Goal: Transaction & Acquisition: Download file/media

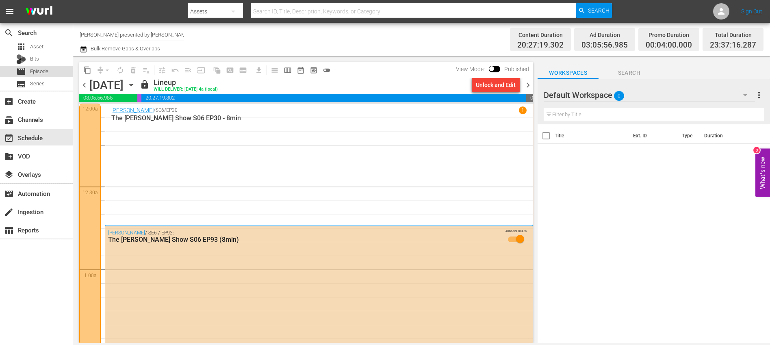
click at [49, 70] on div "movie Episode" at bounding box center [36, 71] width 73 height 11
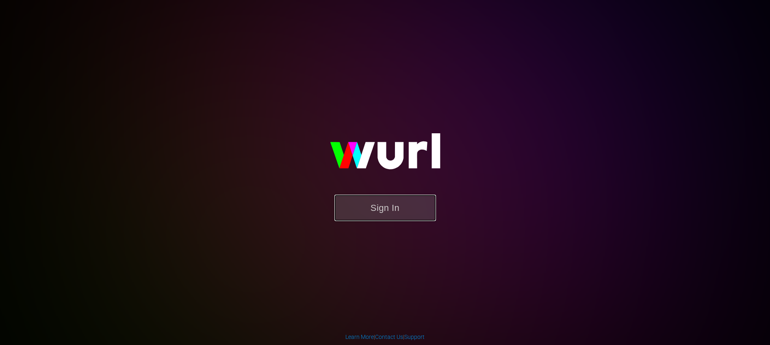
click at [384, 210] on button "Sign In" at bounding box center [385, 208] width 102 height 26
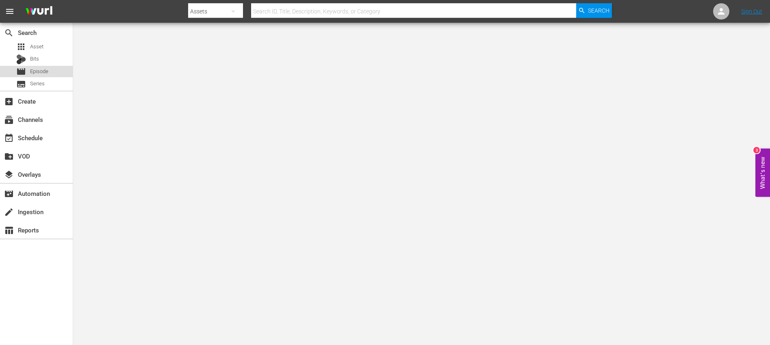
click at [35, 72] on span "Episode" at bounding box center [39, 71] width 18 height 8
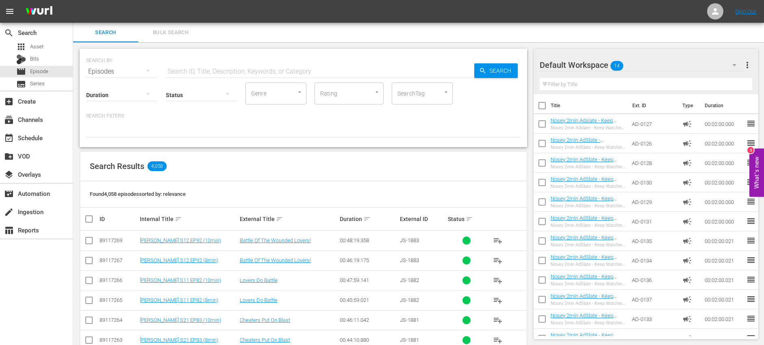
click at [242, 64] on input "text" at bounding box center [320, 72] width 308 height 20
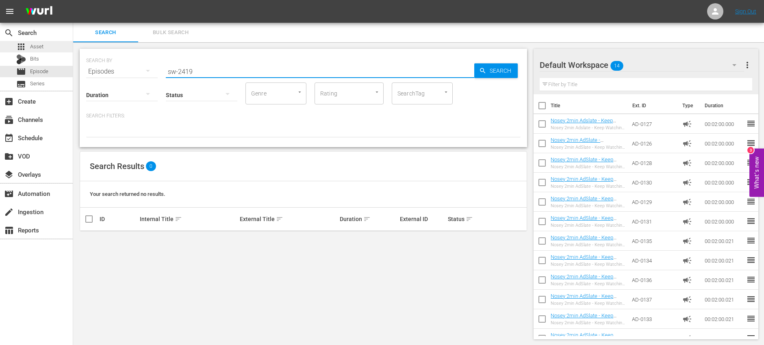
type input "sw-2419"
click at [39, 50] on span "Asset" at bounding box center [36, 47] width 13 height 8
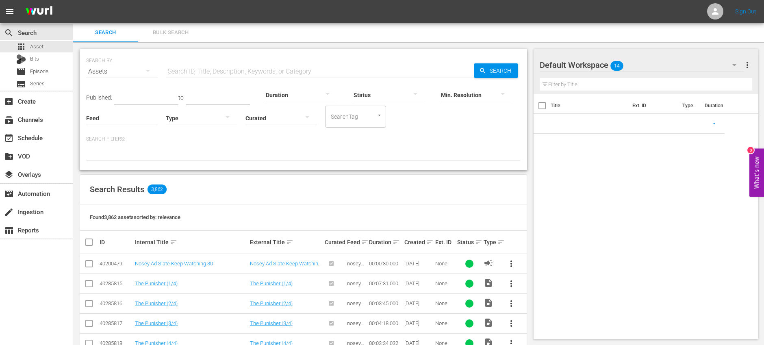
click at [239, 68] on input "text" at bounding box center [320, 72] width 308 height 20
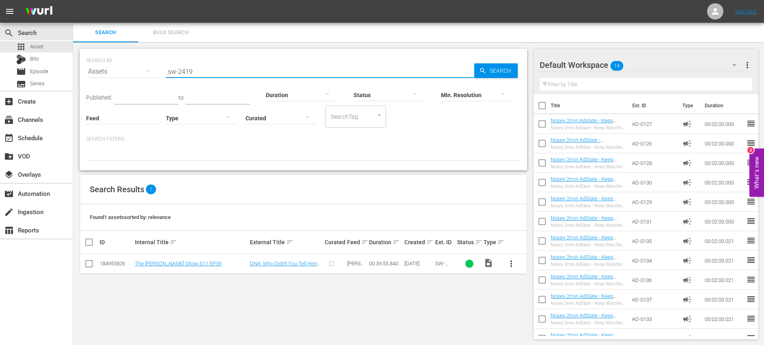
type input "sw-2419"
click at [92, 263] on input "checkbox" at bounding box center [89, 265] width 10 height 10
checkbox input "true"
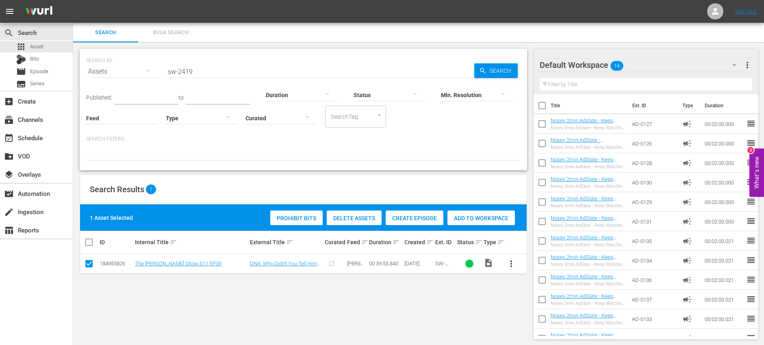
click at [356, 218] on span "Delete Assets" at bounding box center [354, 218] width 55 height 7
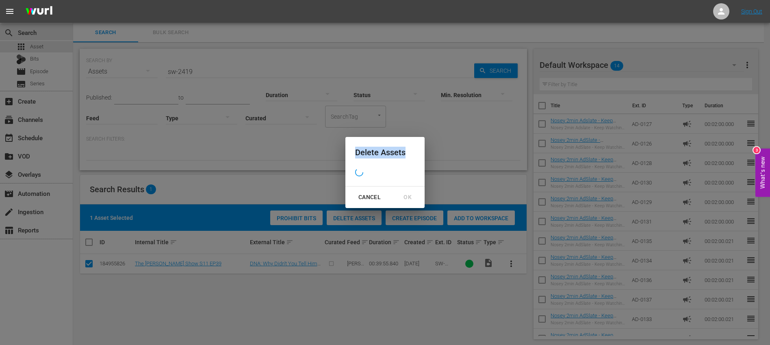
click at [356, 218] on div "Delete Assets Cancel OK" at bounding box center [385, 172] width 770 height 345
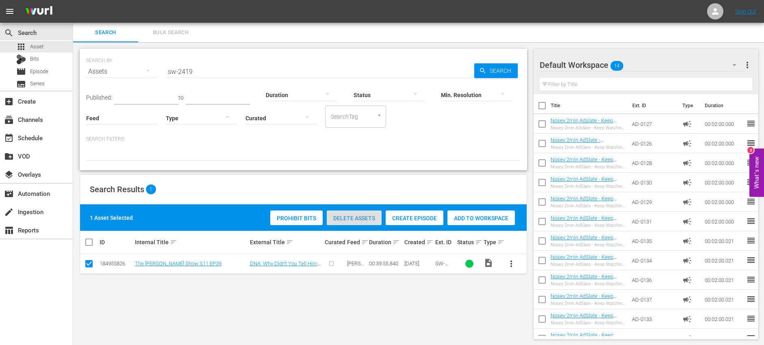
click at [357, 218] on span "Delete Assets" at bounding box center [354, 218] width 55 height 7
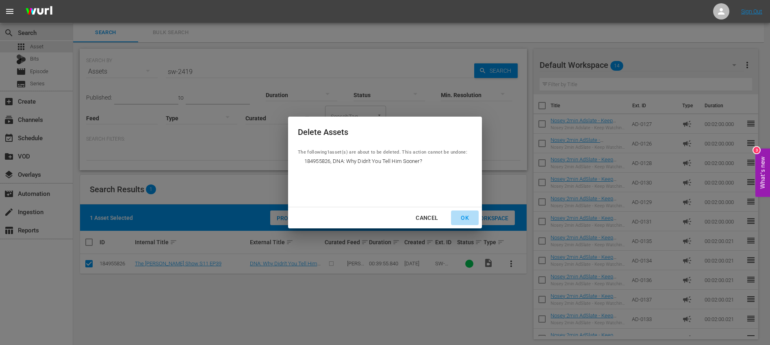
click at [472, 218] on div "OK" at bounding box center [464, 218] width 21 height 10
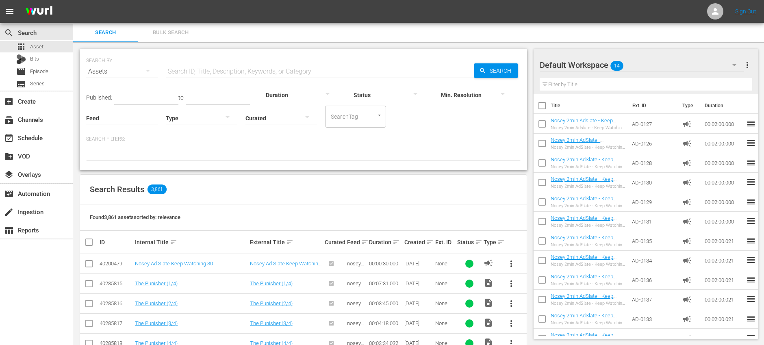
click at [231, 72] on input "text" at bounding box center [320, 72] width 308 height 20
type input "sw-2419"
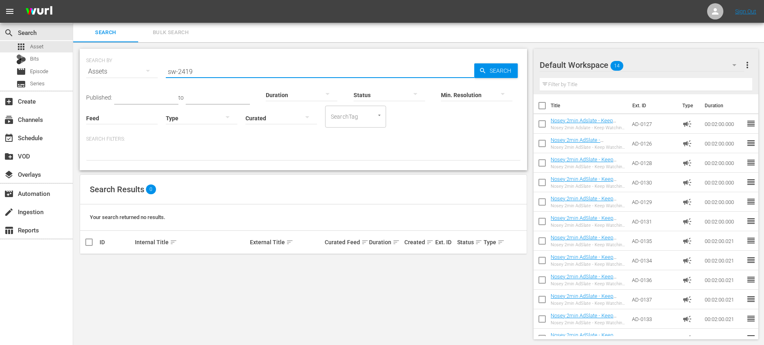
click at [219, 72] on input "sw-2419" at bounding box center [320, 72] width 308 height 20
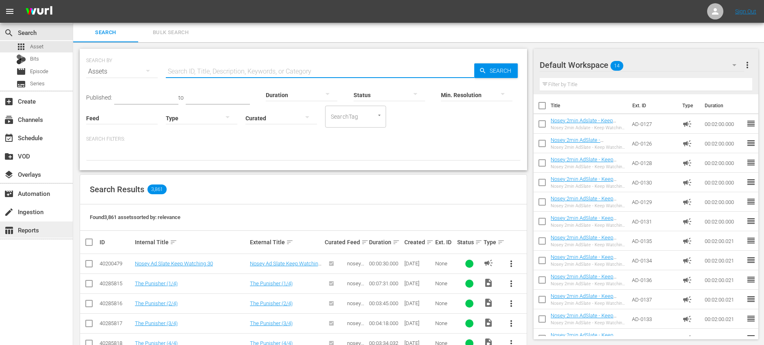
click at [49, 228] on div "table_chart Reports" at bounding box center [36, 229] width 73 height 16
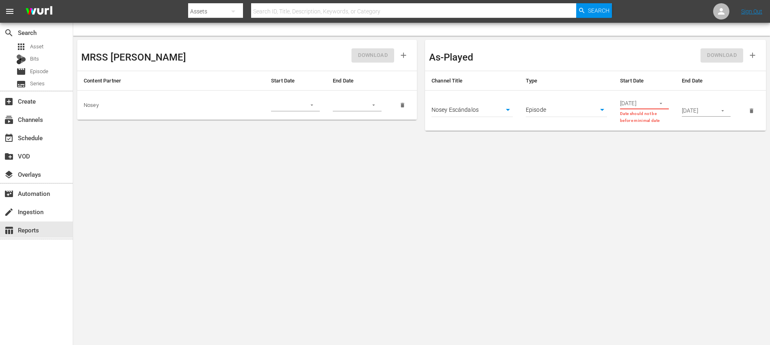
click at [500, 113] on body "menu Search By Assets Search ID, Title, Description, Keywords, or Category Sear…" at bounding box center [385, 172] width 770 height 345
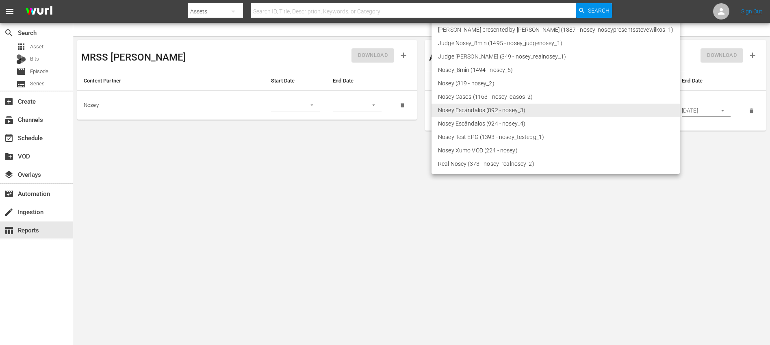
click at [531, 68] on li "Nosey_8min (1494 - nosey_5)" at bounding box center [556, 69] width 248 height 13
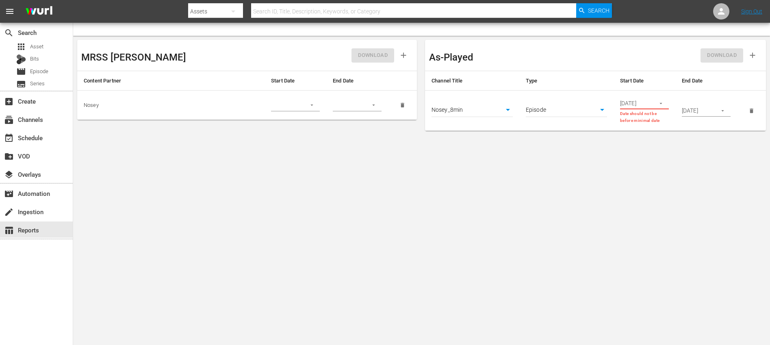
click at [509, 110] on body "menu Search By Assets Search ID, Title, Description, Keywords, or Category Sear…" at bounding box center [385, 172] width 770 height 345
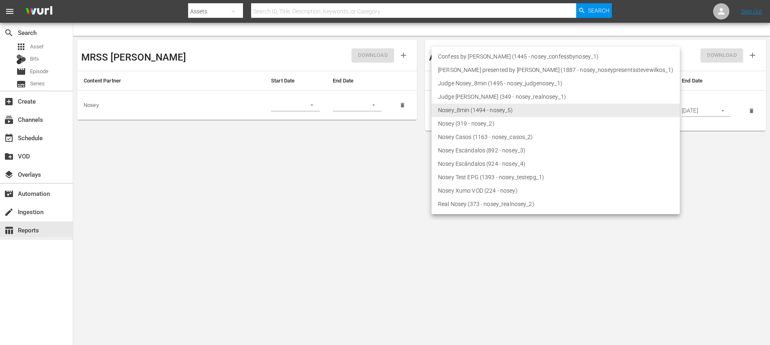
click at [529, 123] on li "Nosey (319 - nosey_2)" at bounding box center [556, 123] width 248 height 13
type input "319"
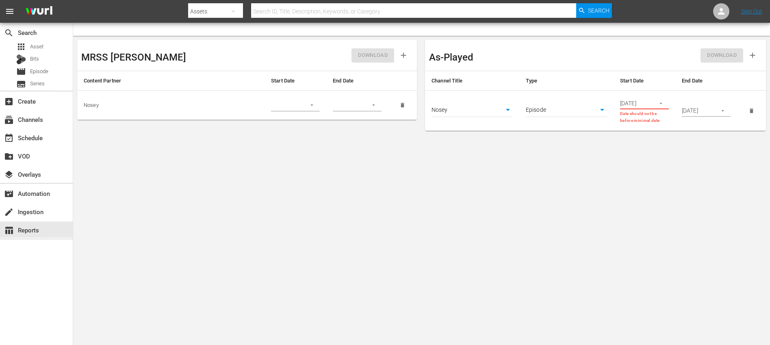
click at [664, 102] on button "button" at bounding box center [661, 103] width 16 height 16
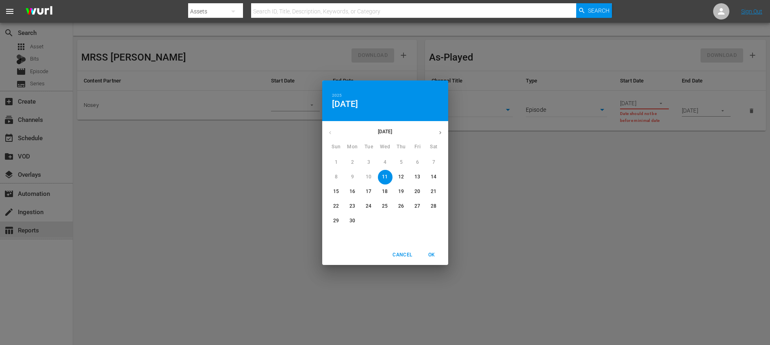
click at [439, 132] on icon "button" at bounding box center [440, 133] width 6 height 6
click at [334, 131] on button "button" at bounding box center [330, 133] width 16 height 16
click at [352, 176] on p "4" at bounding box center [352, 177] width 3 height 7
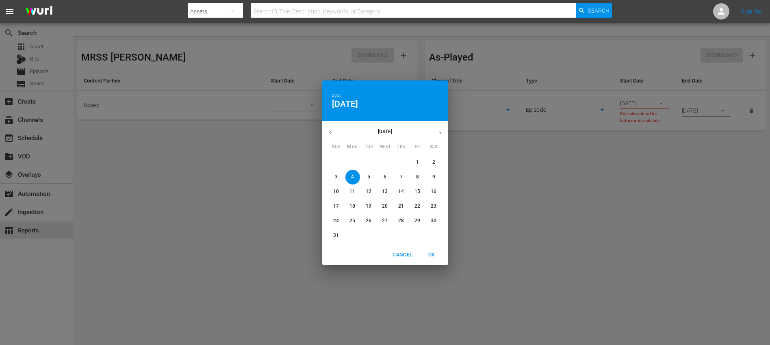
click at [334, 191] on p "10" at bounding box center [336, 191] width 6 height 7
click at [432, 256] on span "OK" at bounding box center [432, 255] width 20 height 9
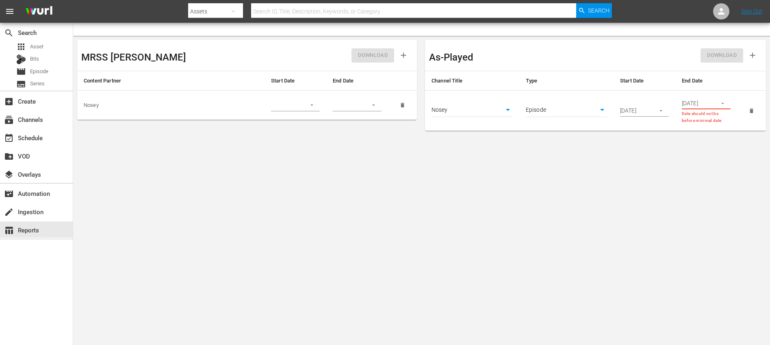
click at [638, 117] on td "08/10/2025" at bounding box center [645, 111] width 62 height 40
click at [659, 109] on icon "button" at bounding box center [661, 111] width 6 height 6
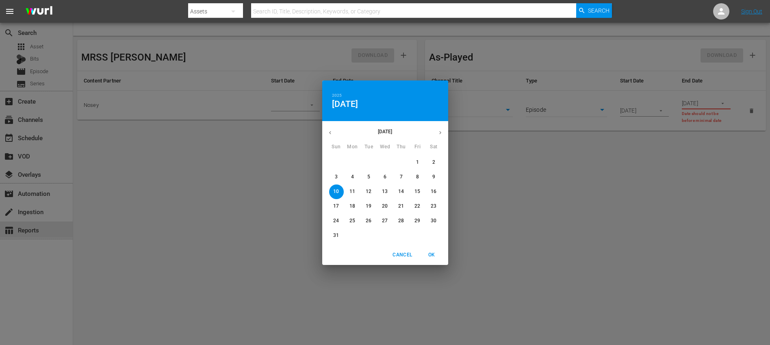
click at [352, 178] on p "4" at bounding box center [352, 177] width 3 height 7
click at [438, 254] on span "OK" at bounding box center [432, 255] width 20 height 9
type input "08/04/2025"
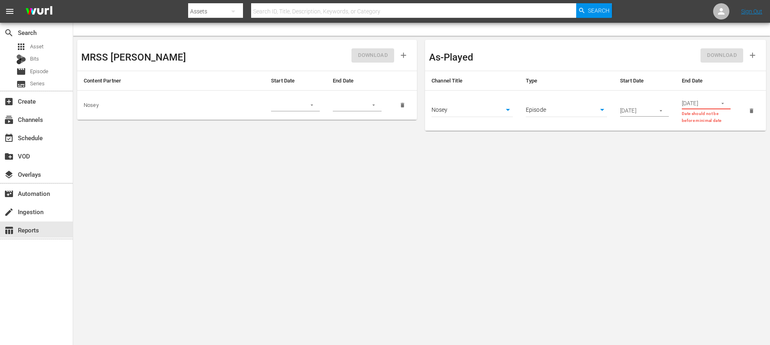
click at [716, 104] on button "button" at bounding box center [723, 103] width 16 height 16
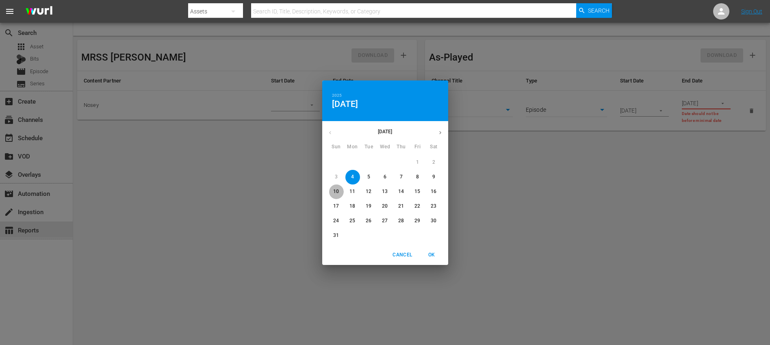
click at [334, 189] on p "10" at bounding box center [336, 191] width 6 height 7
click at [426, 254] on span "OK" at bounding box center [432, 255] width 20 height 9
type input "08/10/2025"
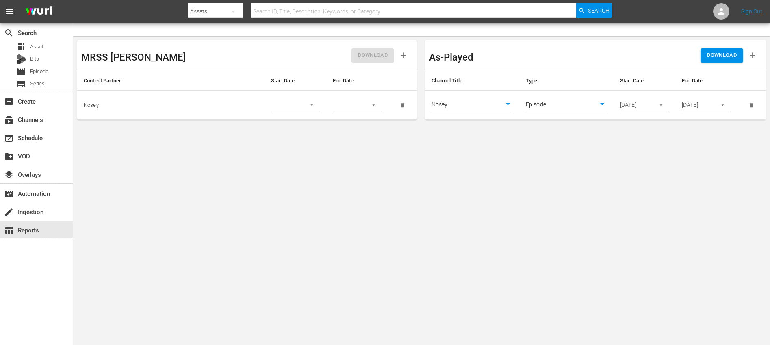
click at [723, 51] on span "DOWNLOAD" at bounding box center [722, 55] width 30 height 9
click at [475, 108] on body "menu Search By Assets Search ID, Title, Description, Keywords, or Category Sear…" at bounding box center [385, 172] width 770 height 345
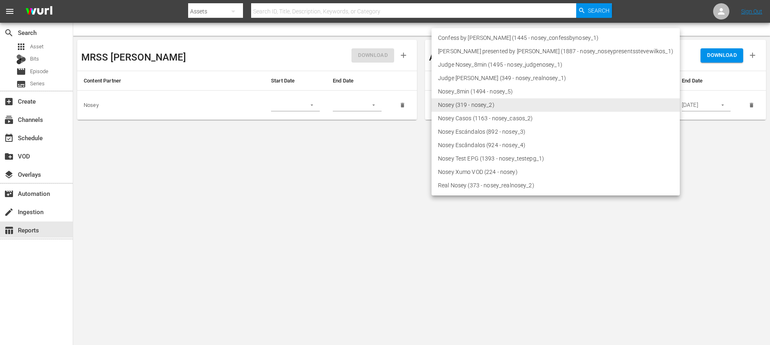
click at [476, 39] on li "Confess by Nosey (1445 - nosey_confessbynosey_1)" at bounding box center [556, 37] width 248 height 13
type input "1445"
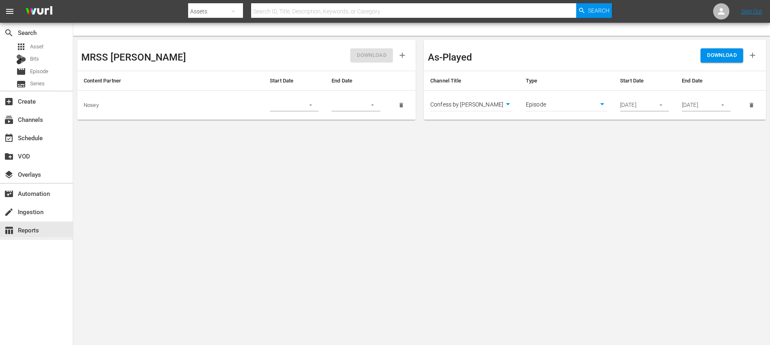
click at [733, 56] on span "DOWNLOAD" at bounding box center [722, 55] width 30 height 9
